Goal: Transaction & Acquisition: Purchase product/service

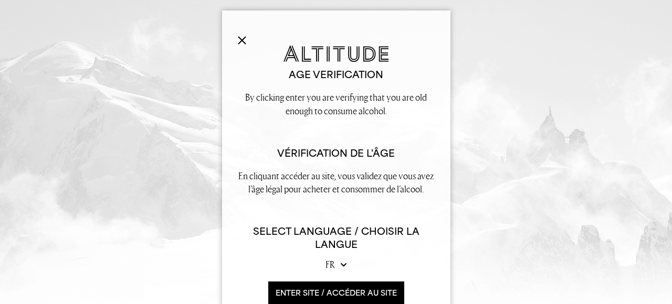
scroll to position [28, 0]
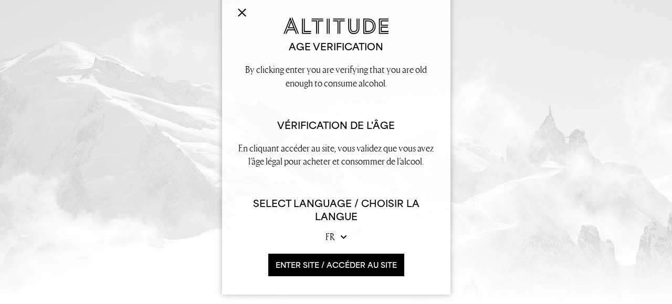
click at [312, 263] on button "ENTER SITE / accéder au site" at bounding box center [336, 265] width 136 height 23
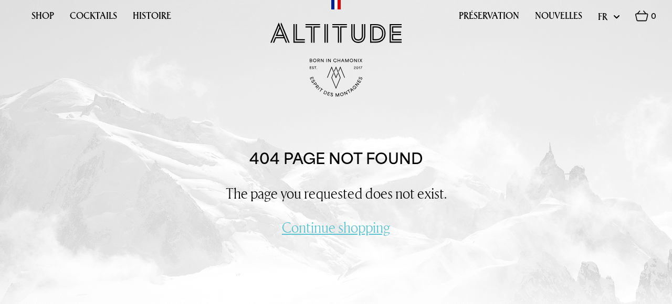
click at [317, 232] on link "Continue shopping" at bounding box center [336, 227] width 108 height 19
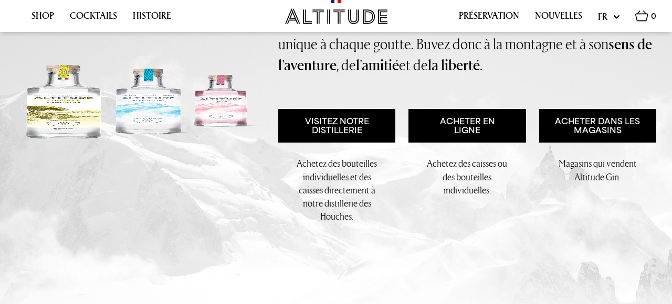
scroll to position [201, 0]
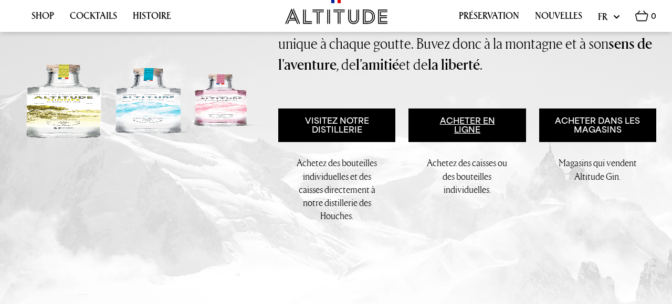
click at [464, 126] on link "Acheter en ligne" at bounding box center [466, 126] width 117 height 34
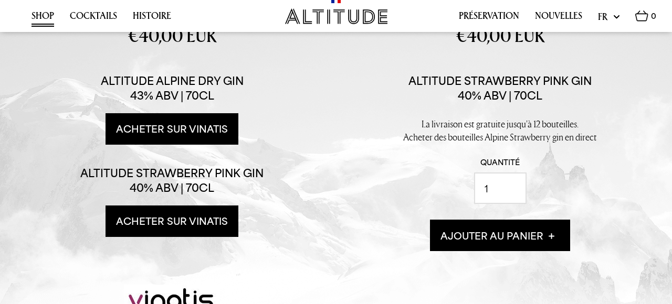
scroll to position [253, 0]
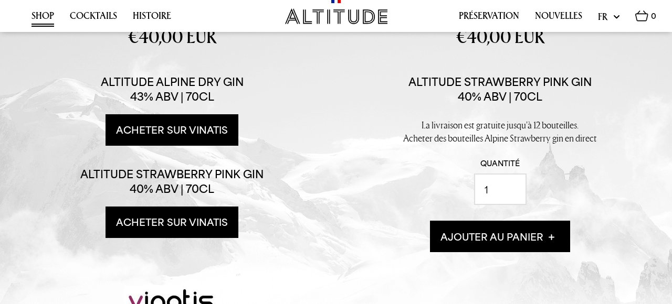
click at [143, 133] on link "Acheter sur Vinatis" at bounding box center [171, 129] width 133 height 31
